Goal: Information Seeking & Learning: Check status

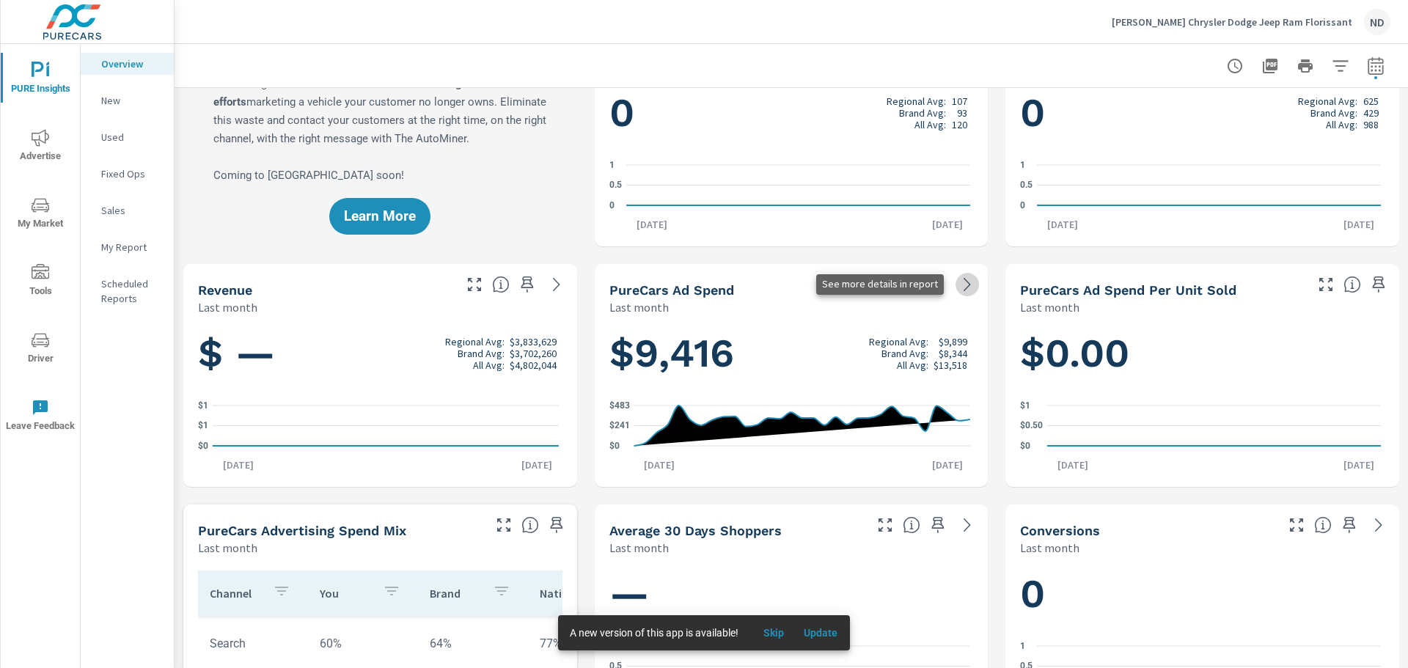
click at [963, 285] on icon at bounding box center [967, 285] width 18 height 18
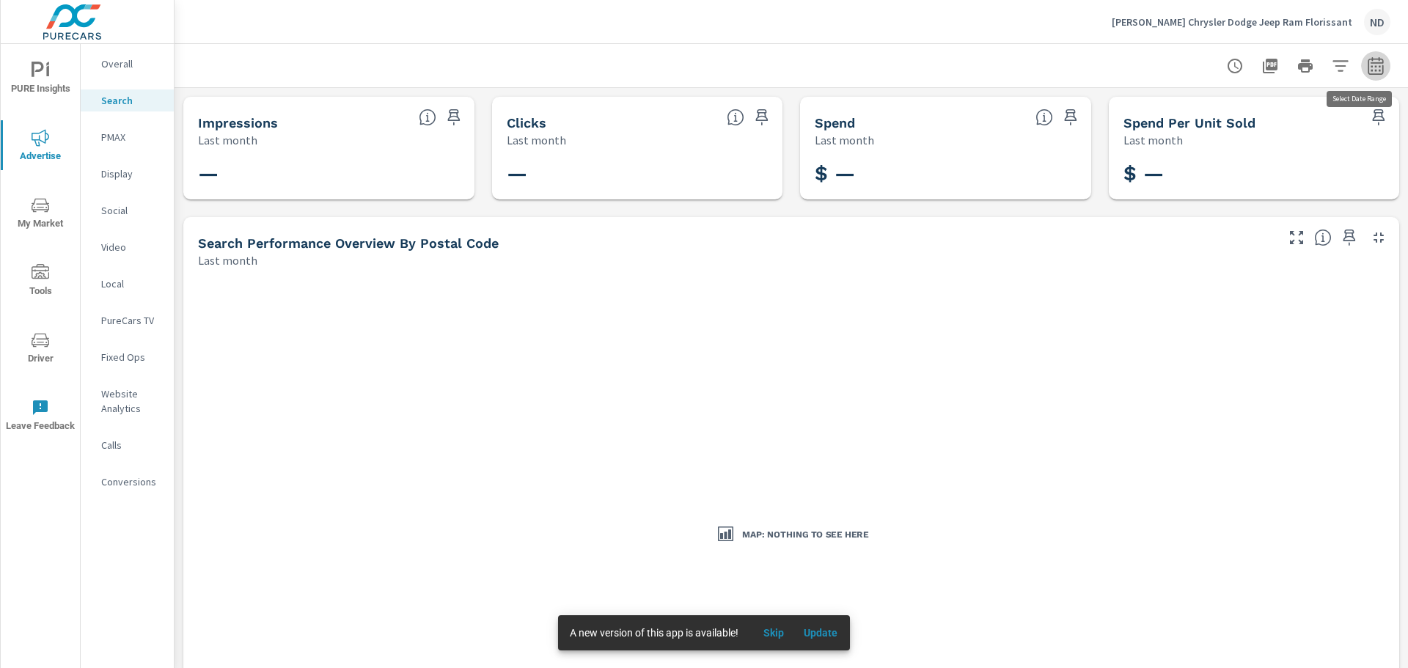
click at [1371, 66] on icon "button" at bounding box center [1374, 65] width 15 height 18
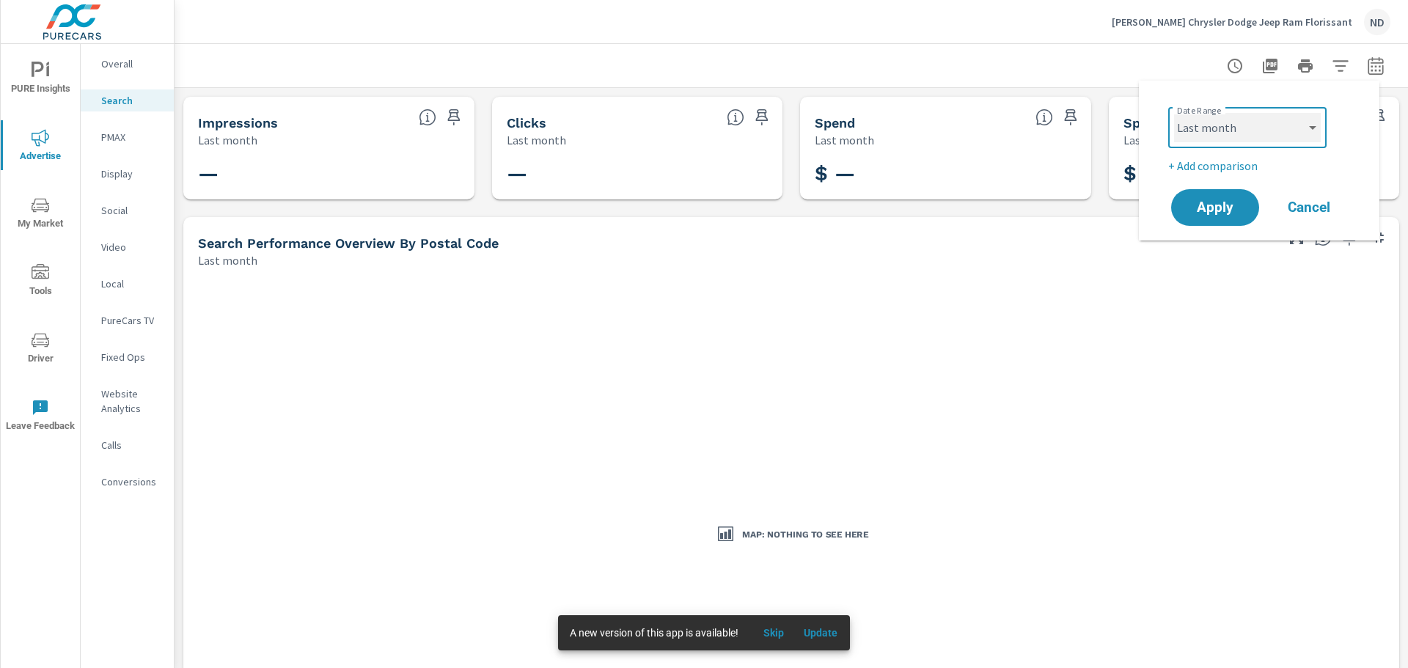
click at [1309, 129] on select "Custom Yesterday Last week Last 7 days Last 14 days Last 30 days Last 45 days L…" at bounding box center [1247, 127] width 147 height 29
click at [1174, 113] on select "Custom Yesterday Last week Last 7 days Last 14 days Last 30 days Last 45 days L…" at bounding box center [1247, 127] width 147 height 29
select select "Month to date"
click at [1228, 203] on span "Apply" at bounding box center [1215, 208] width 60 height 14
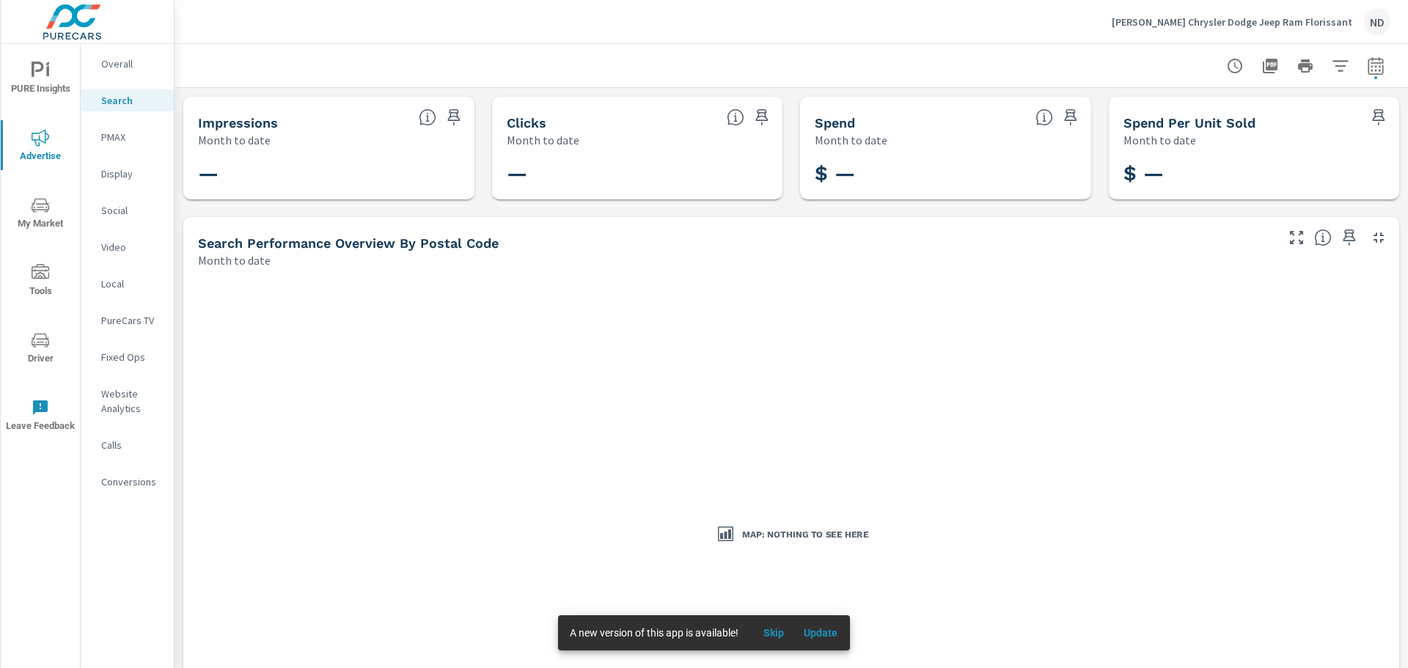
click at [126, 61] on p "Overall" at bounding box center [131, 63] width 61 height 15
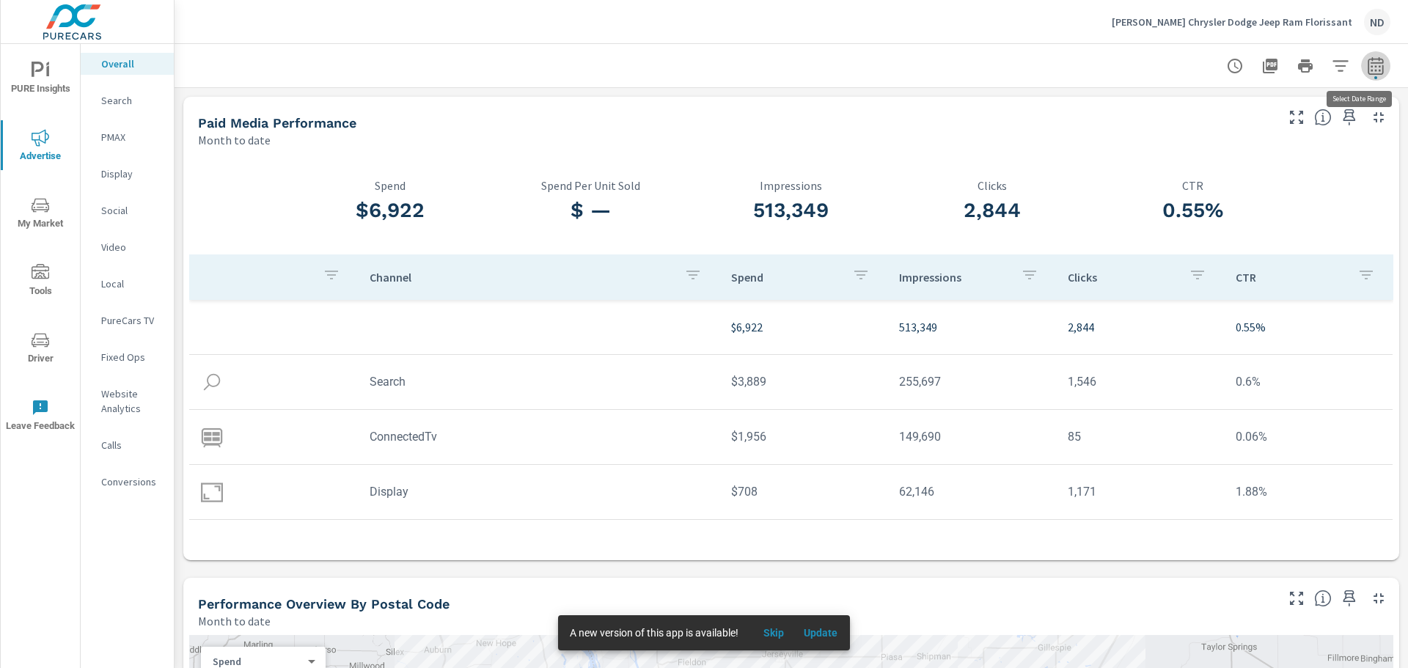
click at [1370, 77] on button "button" at bounding box center [1375, 65] width 29 height 29
select select "Month to date"
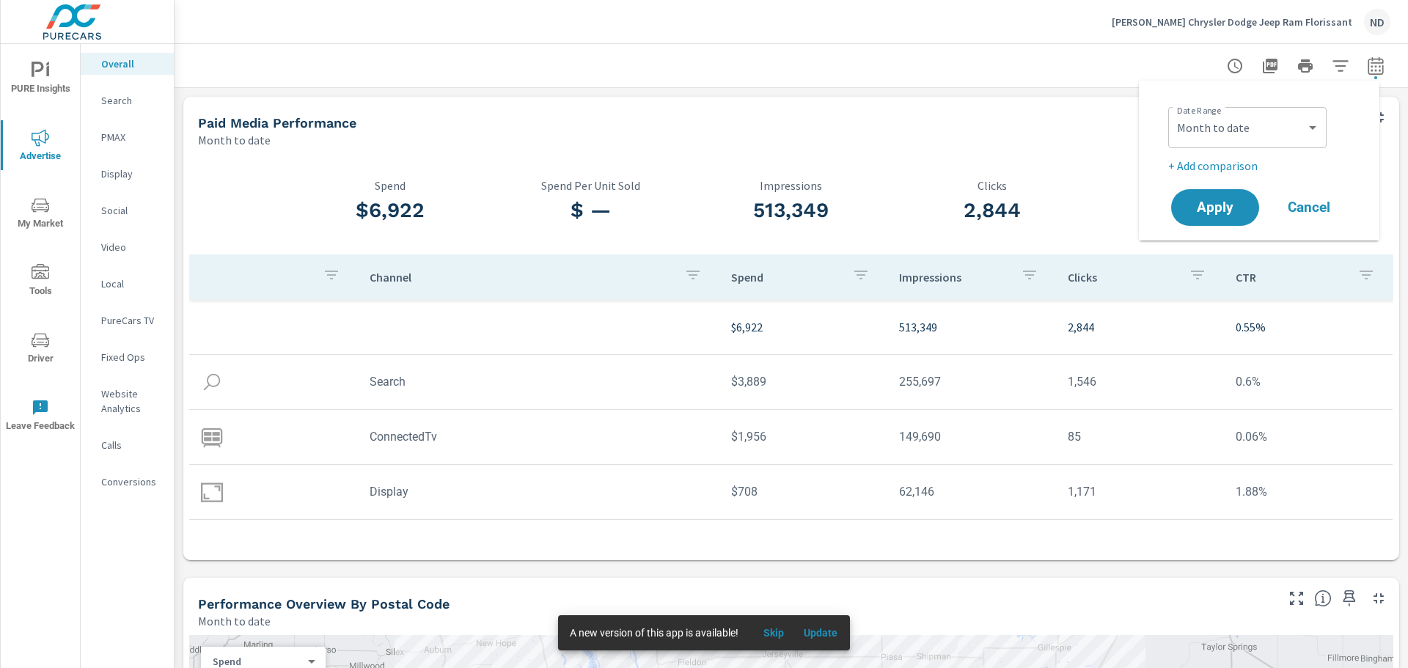
click at [120, 136] on p "PMAX" at bounding box center [131, 137] width 61 height 15
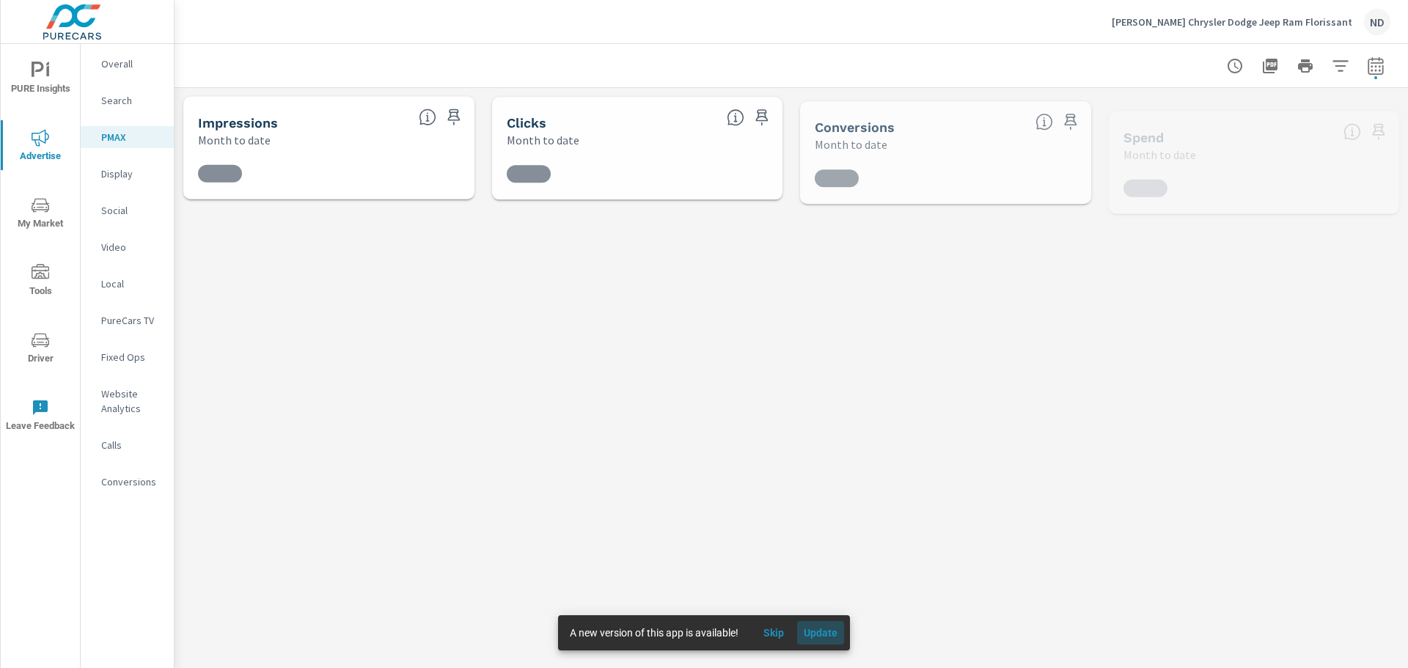
click at [818, 639] on span "Update" at bounding box center [820, 632] width 35 height 13
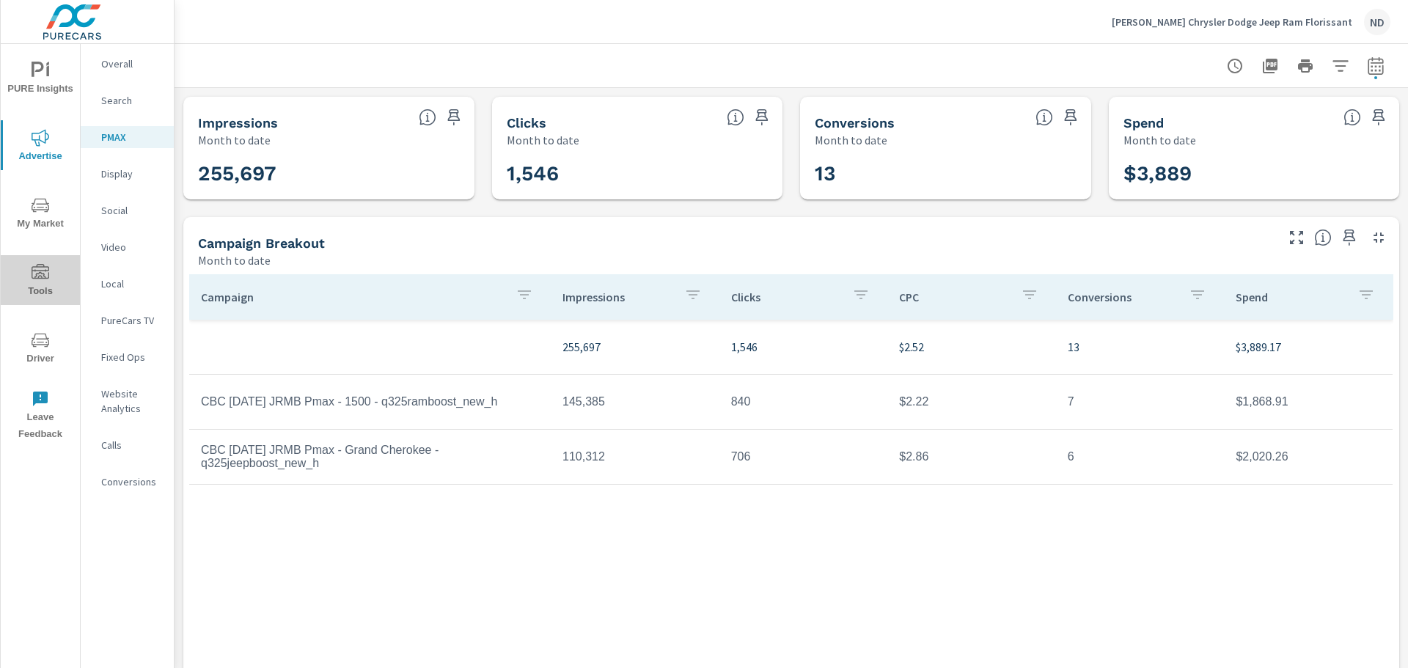
click at [37, 276] on icon "nav menu" at bounding box center [41, 271] width 18 height 15
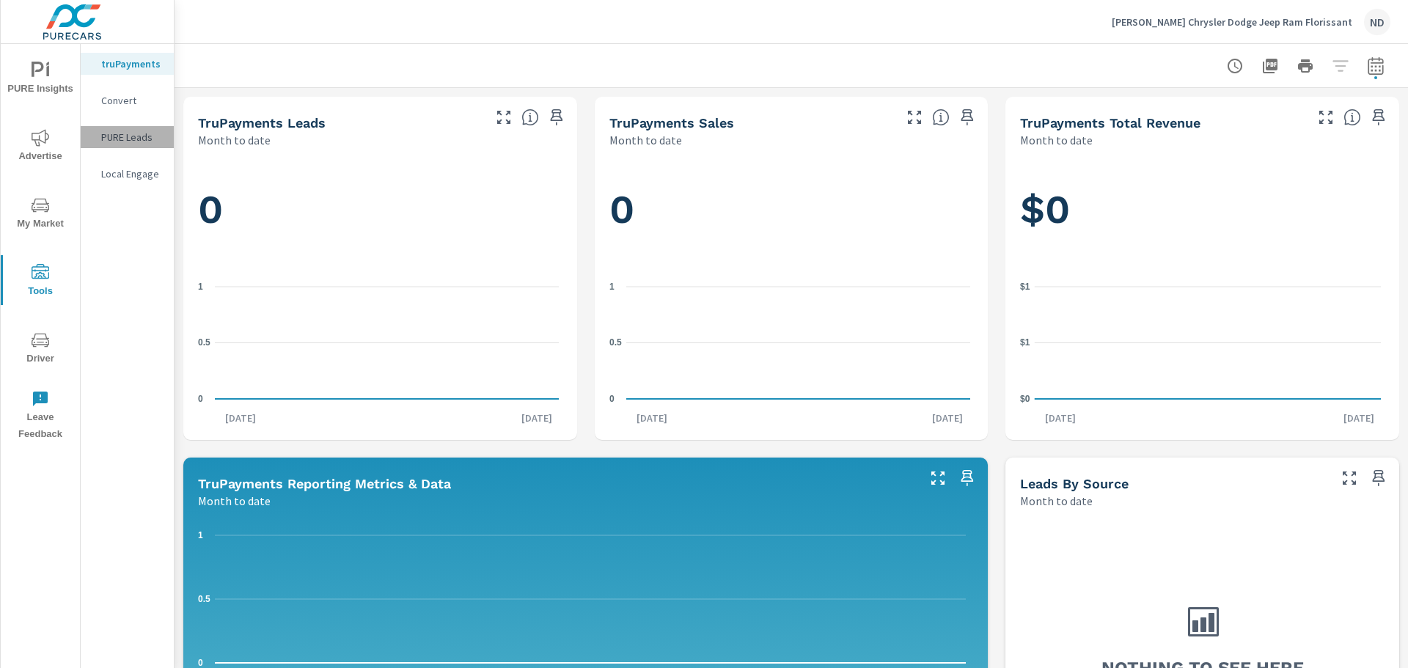
click at [142, 139] on p "PURE Leads" at bounding box center [131, 137] width 61 height 15
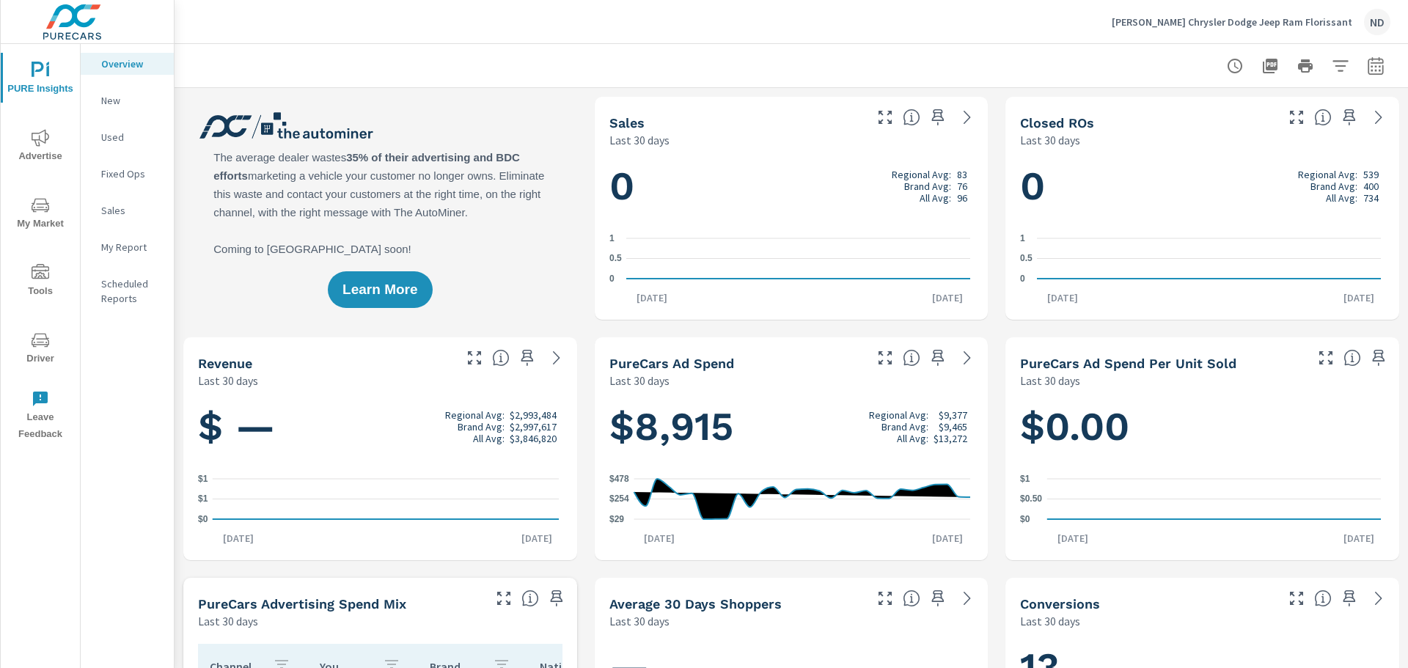
scroll to position [1, 0]
click at [963, 352] on icon at bounding box center [966, 357] width 7 height 13
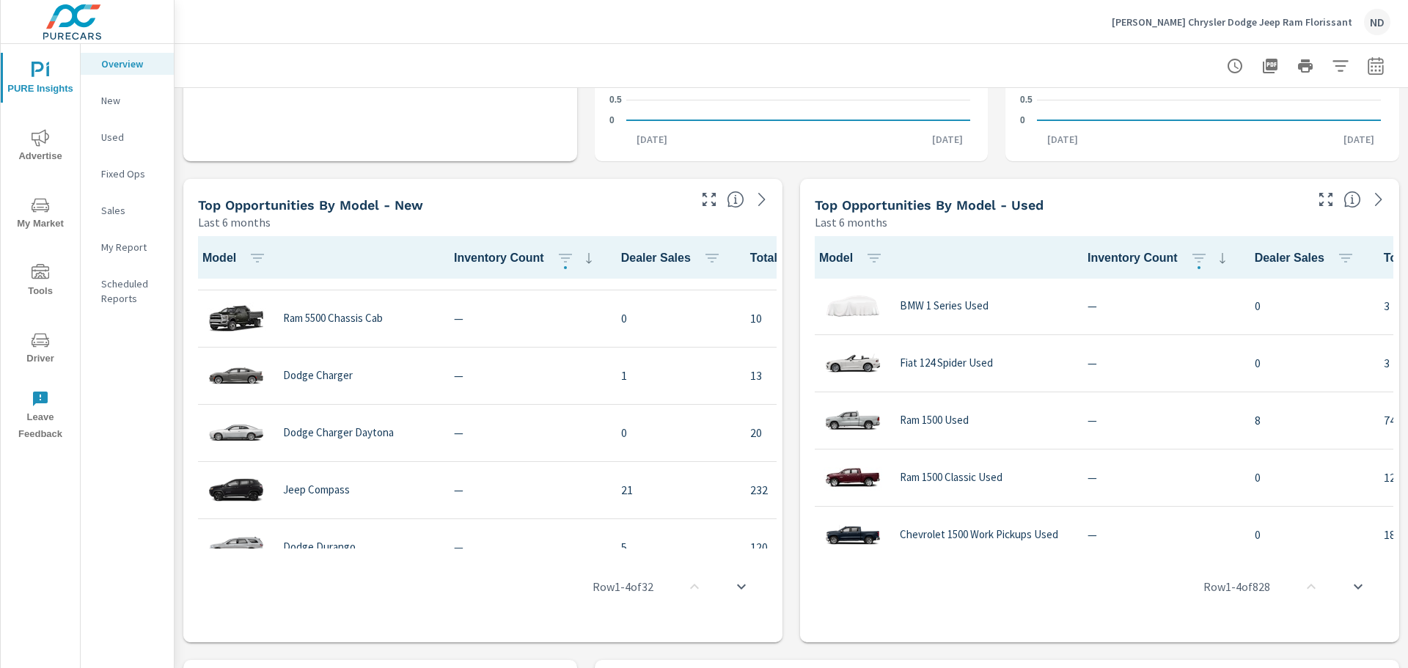
scroll to position [441, 0]
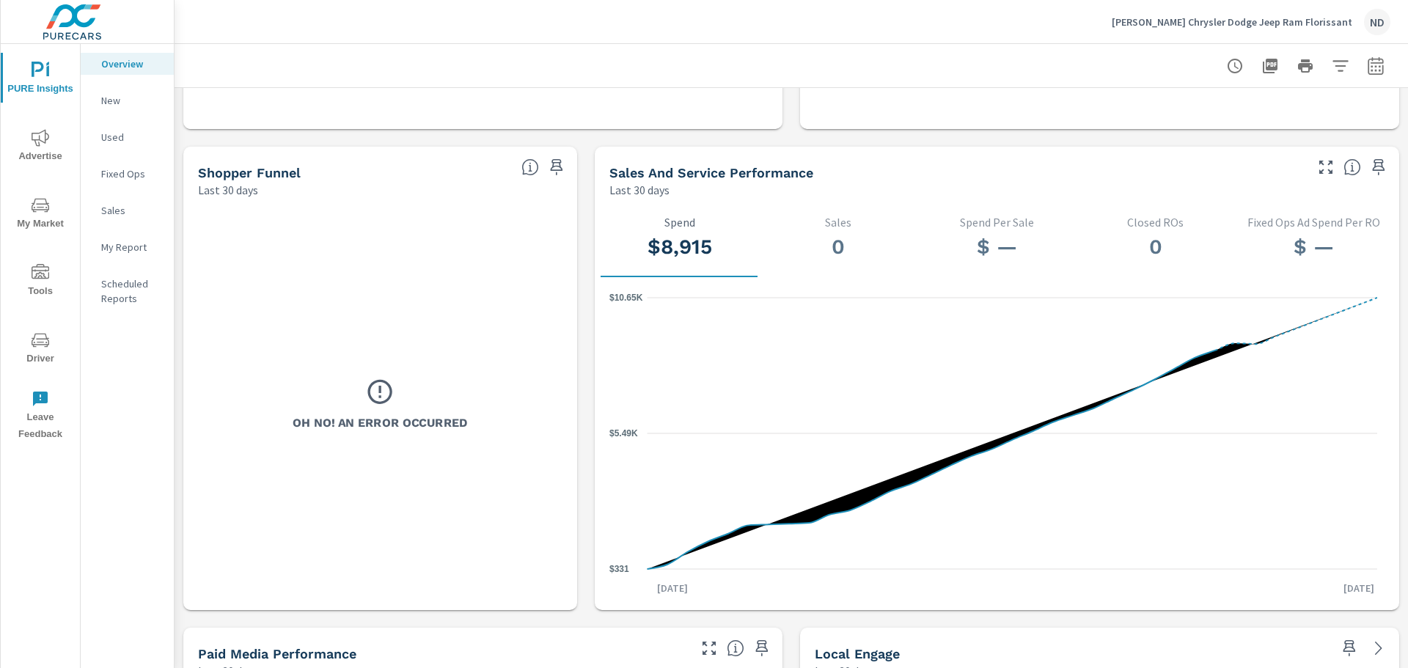
scroll to position [1825, 0]
